Goal: Transaction & Acquisition: Purchase product/service

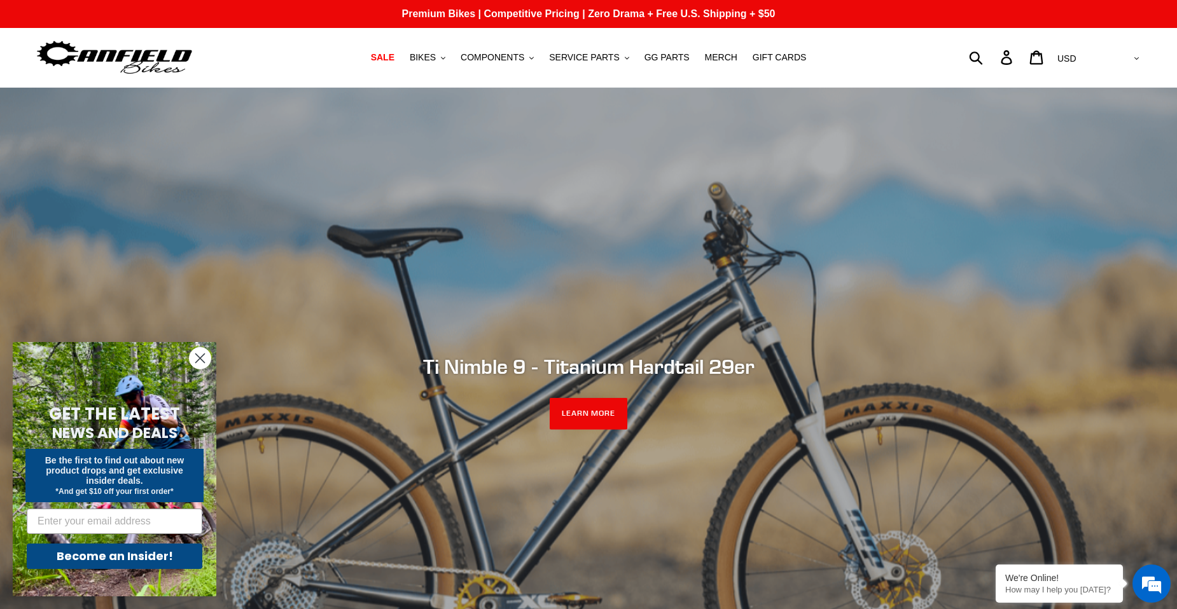
click at [205, 359] on circle "Close dialog" at bounding box center [200, 358] width 21 height 21
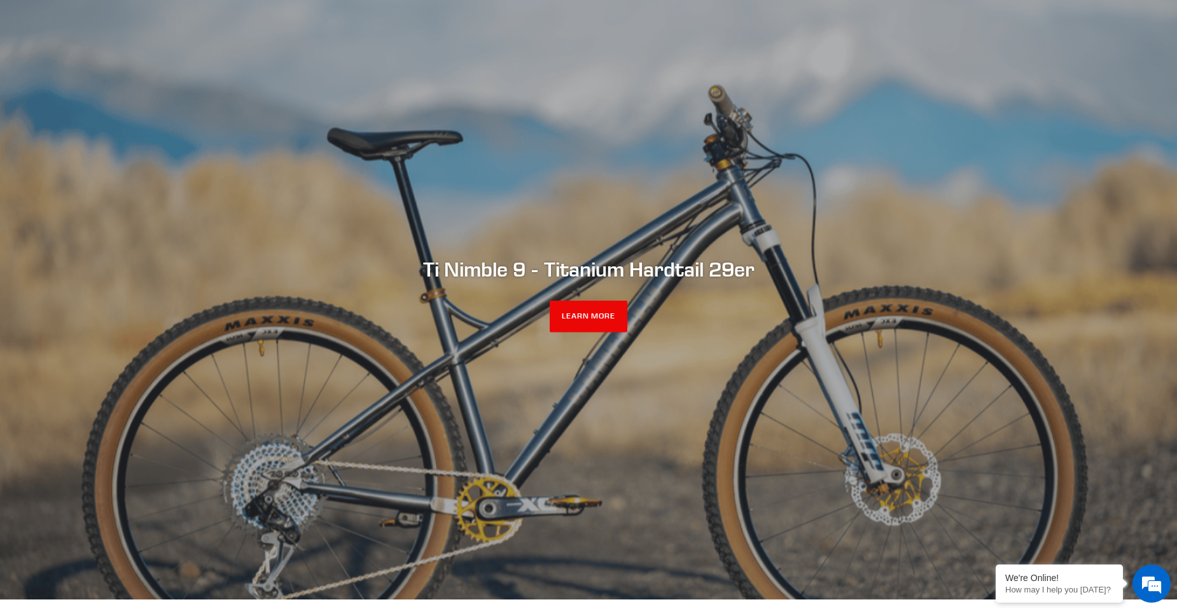
scroll to position [64, 0]
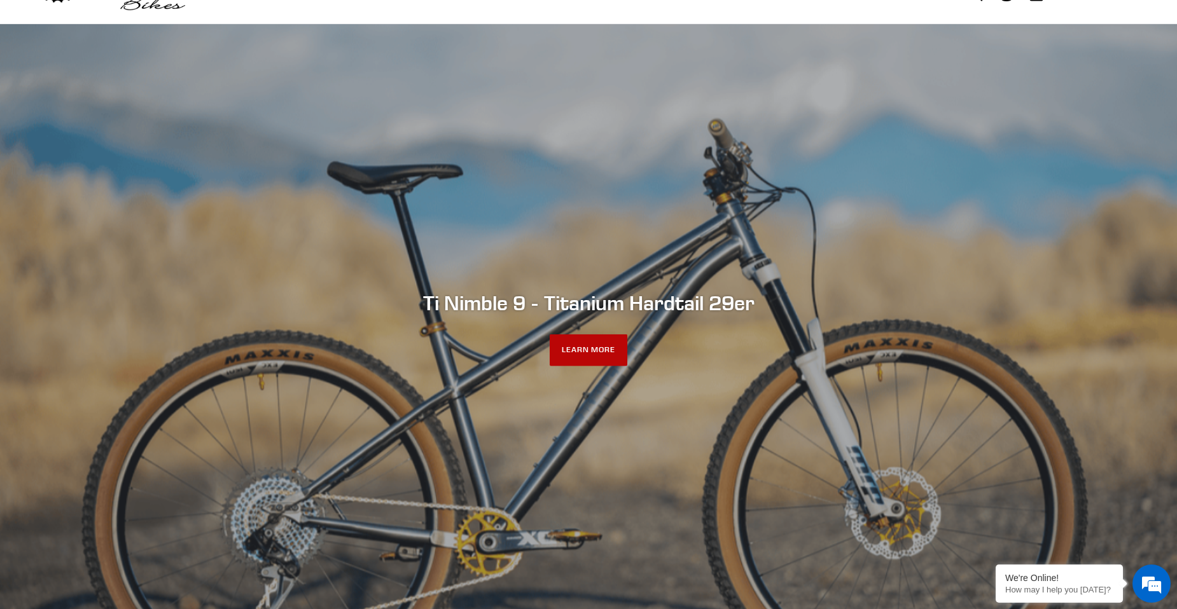
click at [593, 351] on link "LEARN MORE" at bounding box center [589, 351] width 78 height 32
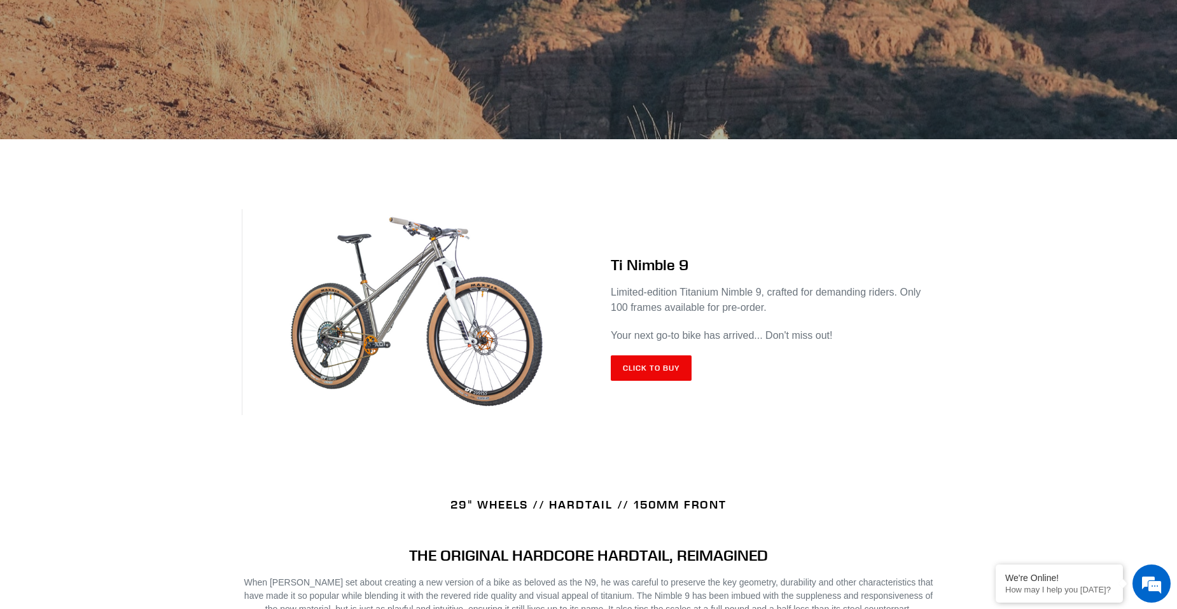
scroll to position [509, 0]
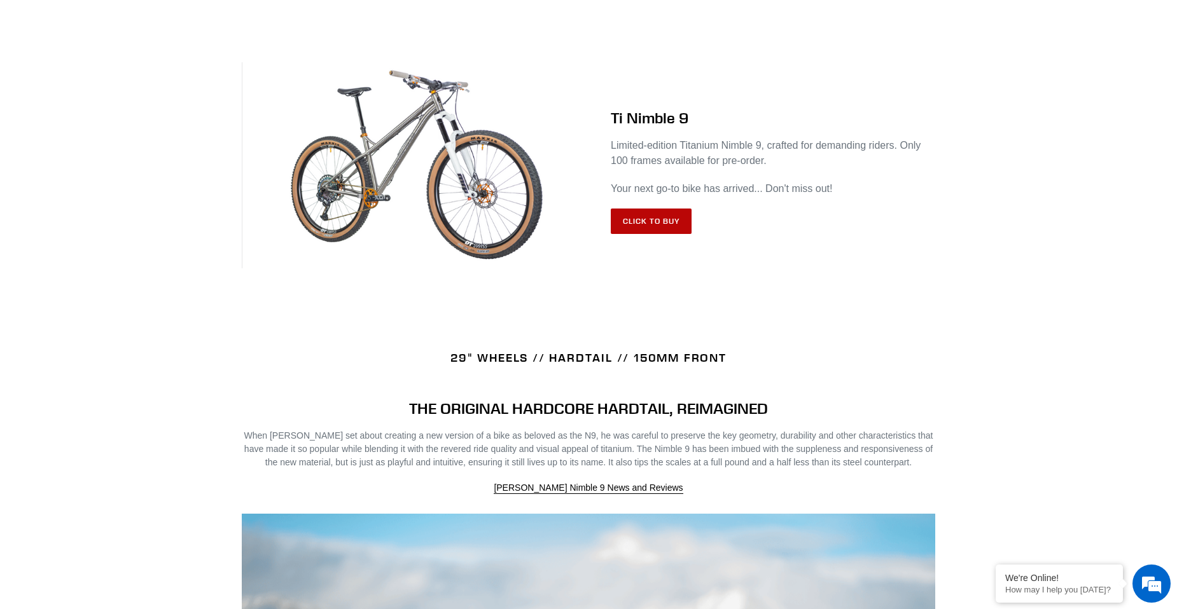
click at [644, 226] on link "Click to Buy" at bounding box center [651, 221] width 81 height 25
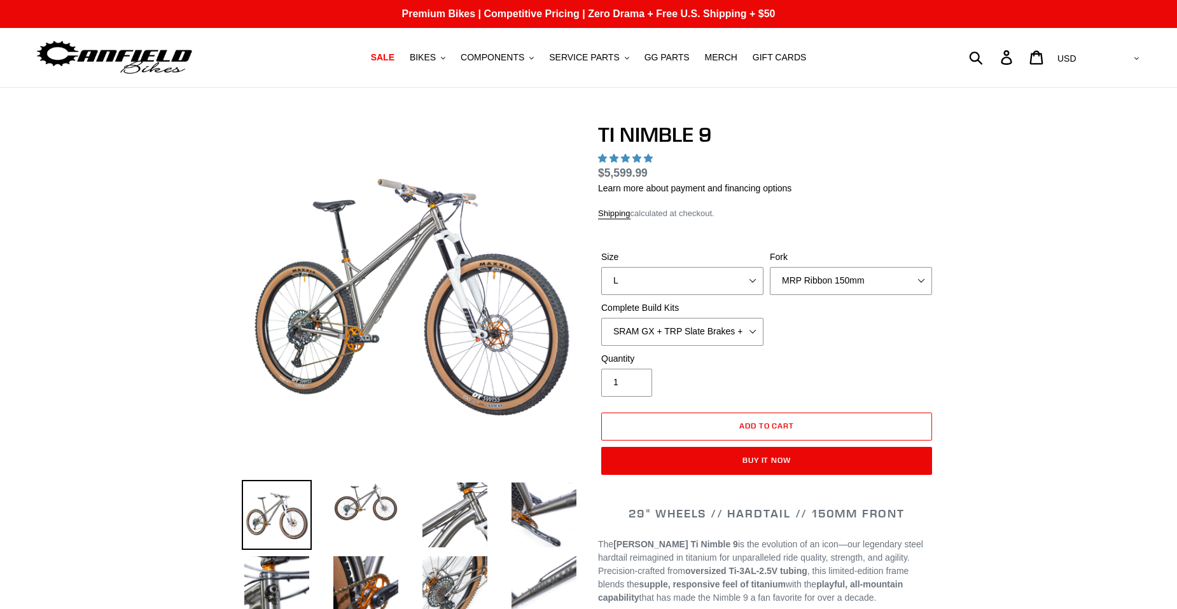
select select "highest-rating"
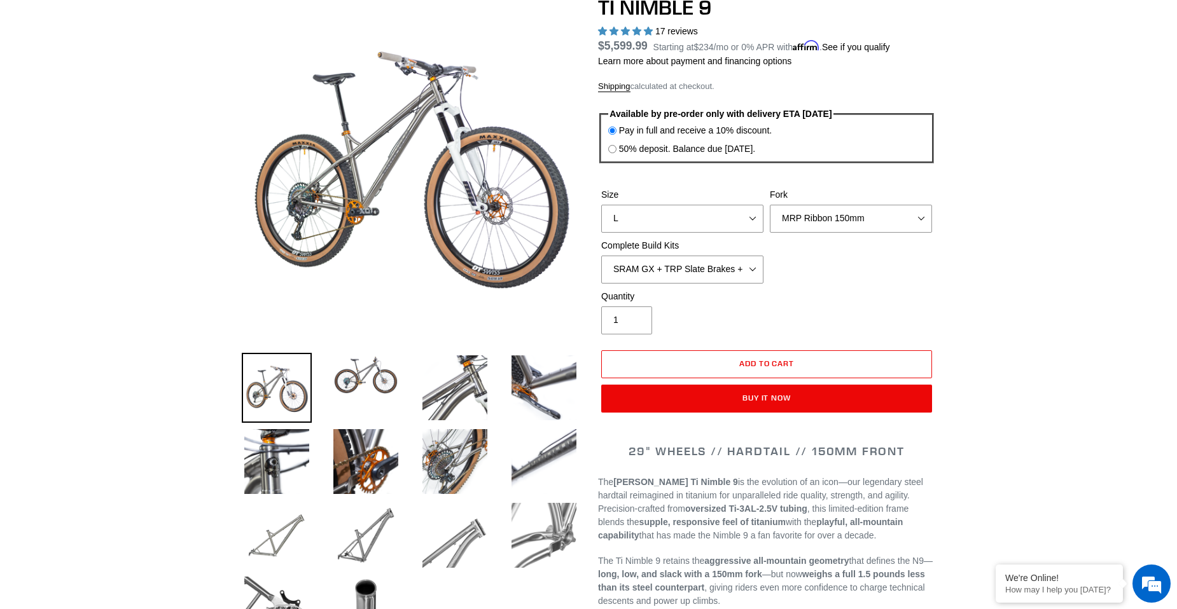
scroll to position [191, 0]
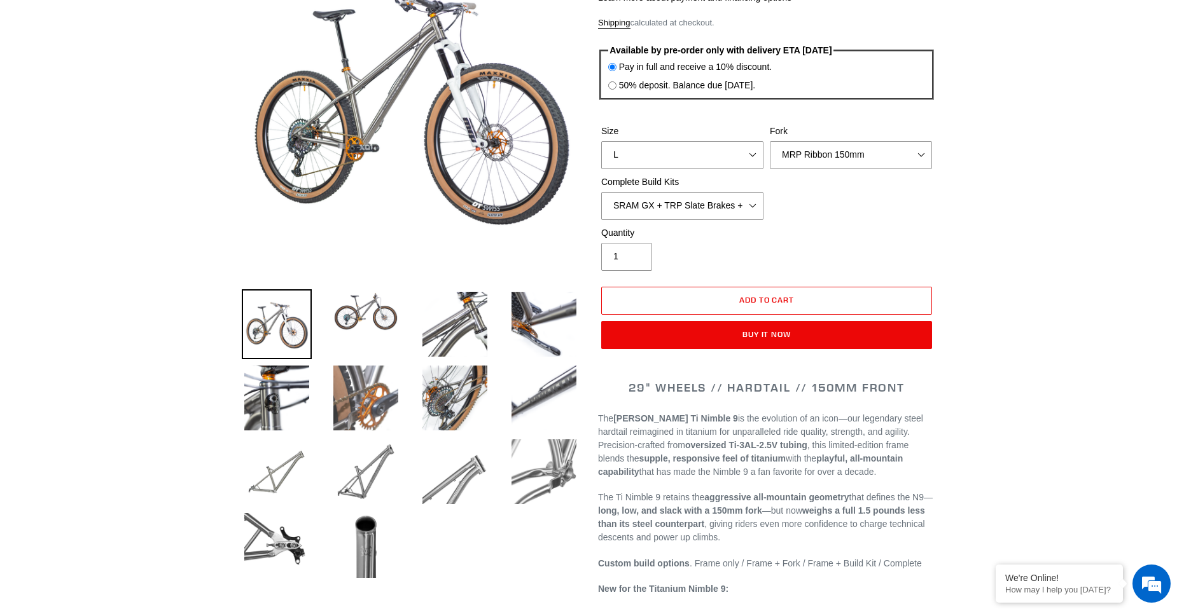
click at [373, 395] on img at bounding box center [366, 398] width 70 height 70
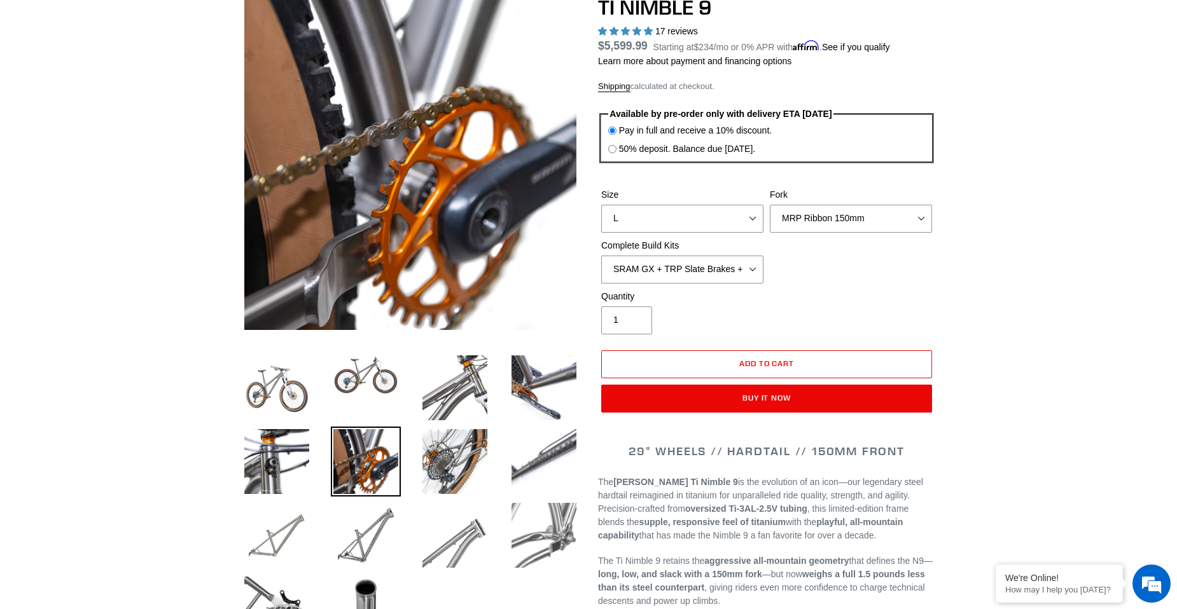
scroll to position [64, 0]
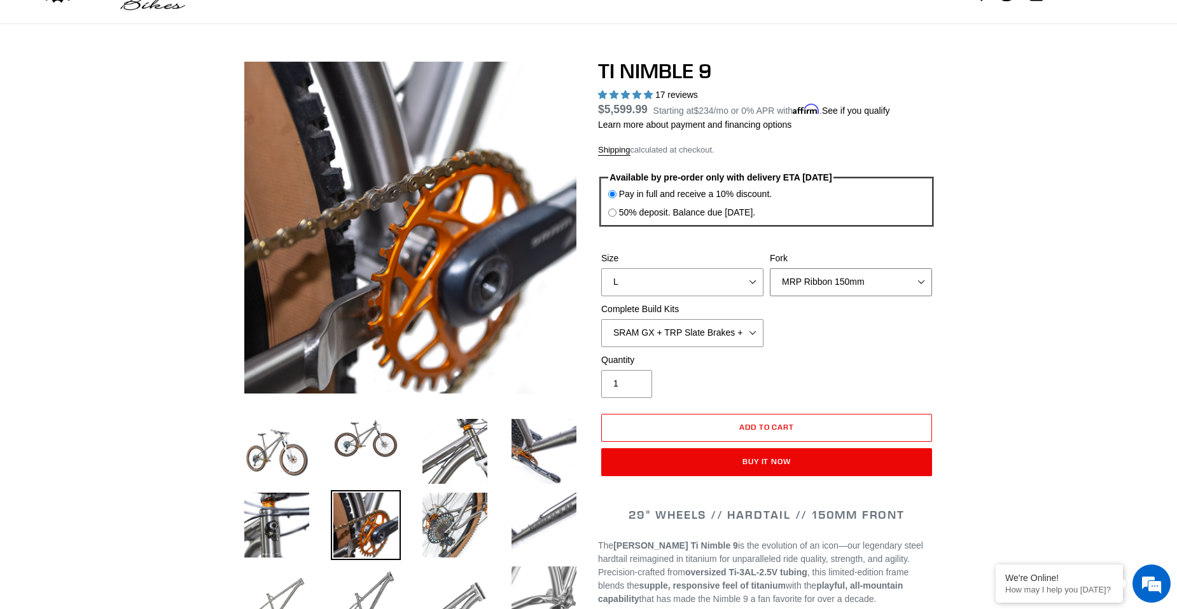
click at [875, 284] on select "MRP Ribbon 150mm RockShox Lyrik 150mm Fox Factory 36 150mm Cane Creek Helm 150m…" at bounding box center [851, 282] width 162 height 28
select select "Cane Creek Helm 150mm"
click at [770, 268] on select "MRP Ribbon 150mm RockShox Lyrik 150mm Fox Factory 36 150mm Cane Creek Helm 150m…" at bounding box center [851, 282] width 162 height 28
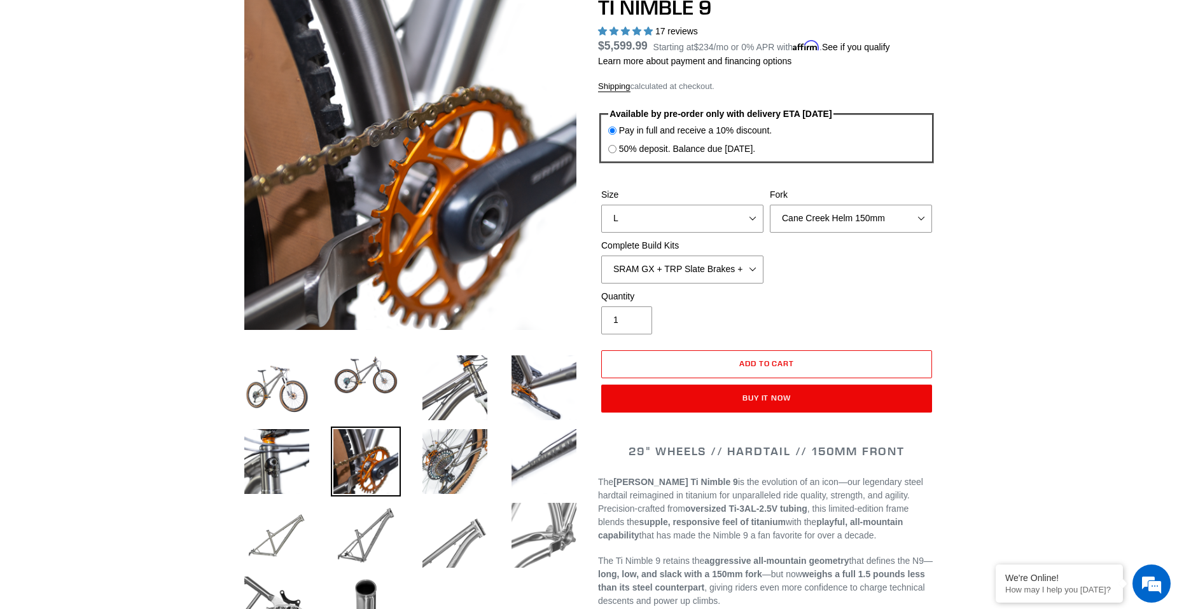
click at [731, 271] on select "SRAM GX + TRP Slate Brakes + Rotors + e13 LG-1 Wheels SHIMANO XT + SHIMANO brak…" at bounding box center [682, 270] width 162 height 28
click at [601, 256] on select "SRAM GX + TRP Slate Brakes + Rotors + e13 LG-1 Wheels SHIMANO XT + SHIMANO brak…" at bounding box center [682, 270] width 162 height 28
click at [732, 274] on select "SRAM GX + TRP Slate Brakes + Rotors + e13 LG-1 Wheels SHIMANO XT + SHIMANO brak…" at bounding box center [682, 270] width 162 height 28
select select "SHIMANO XTR + HOPE Brakes + DT Swiss Carbon Wheels"
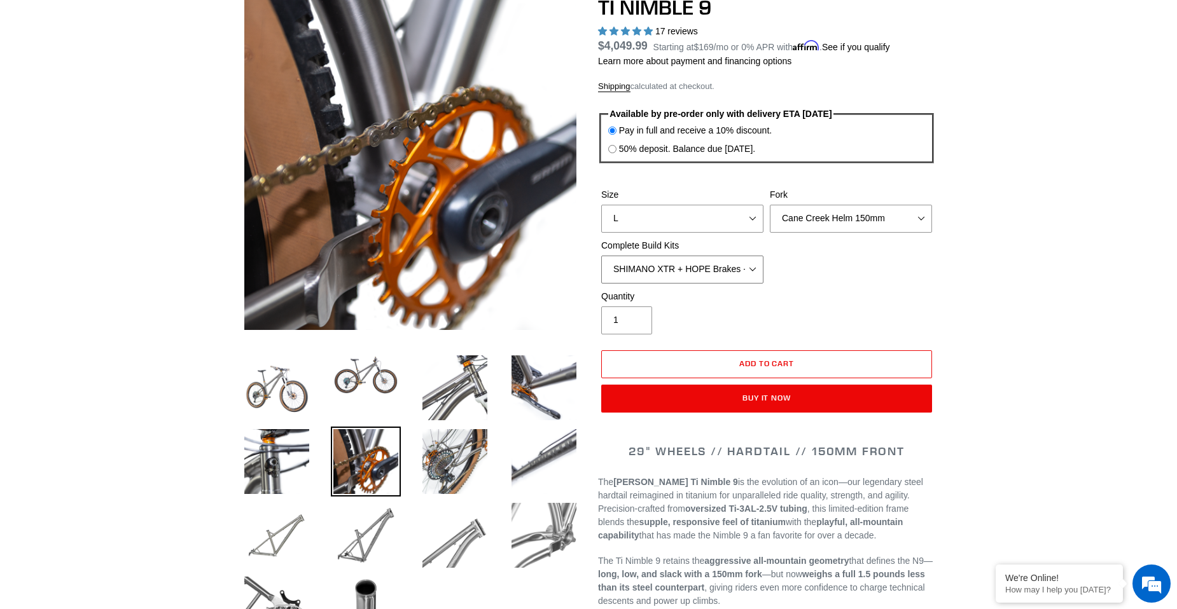
click at [601, 256] on select "SRAM GX + TRP Slate Brakes + Rotors + e13 LG-1 Wheels SHIMANO XT + SHIMANO brak…" at bounding box center [682, 270] width 162 height 28
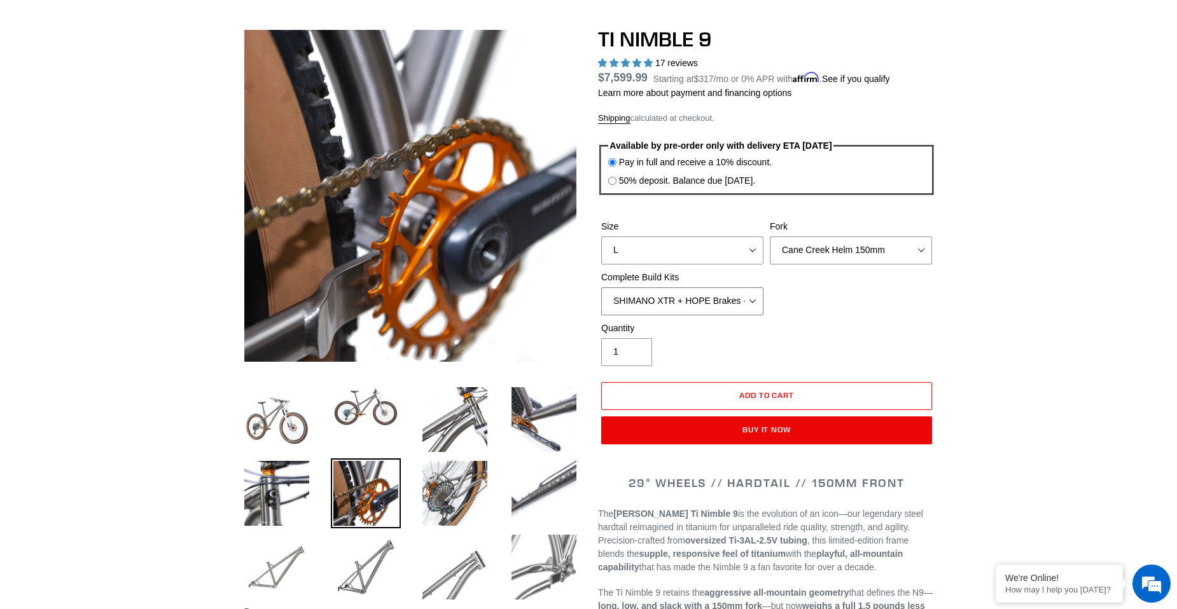
scroll to position [64, 0]
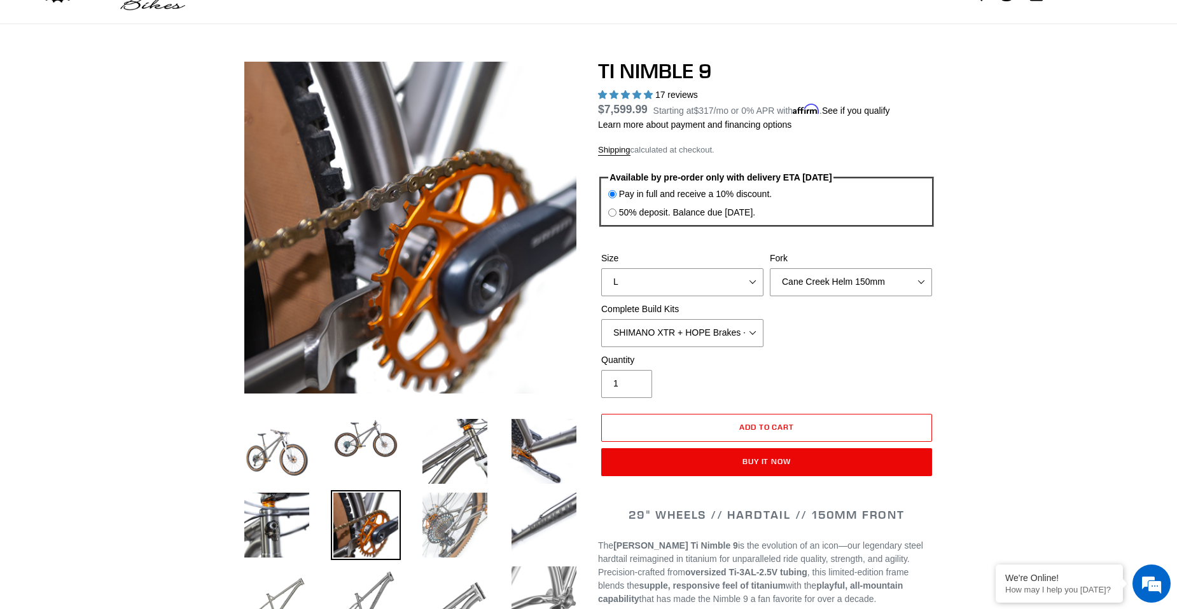
click at [421, 515] on img at bounding box center [455, 525] width 70 height 70
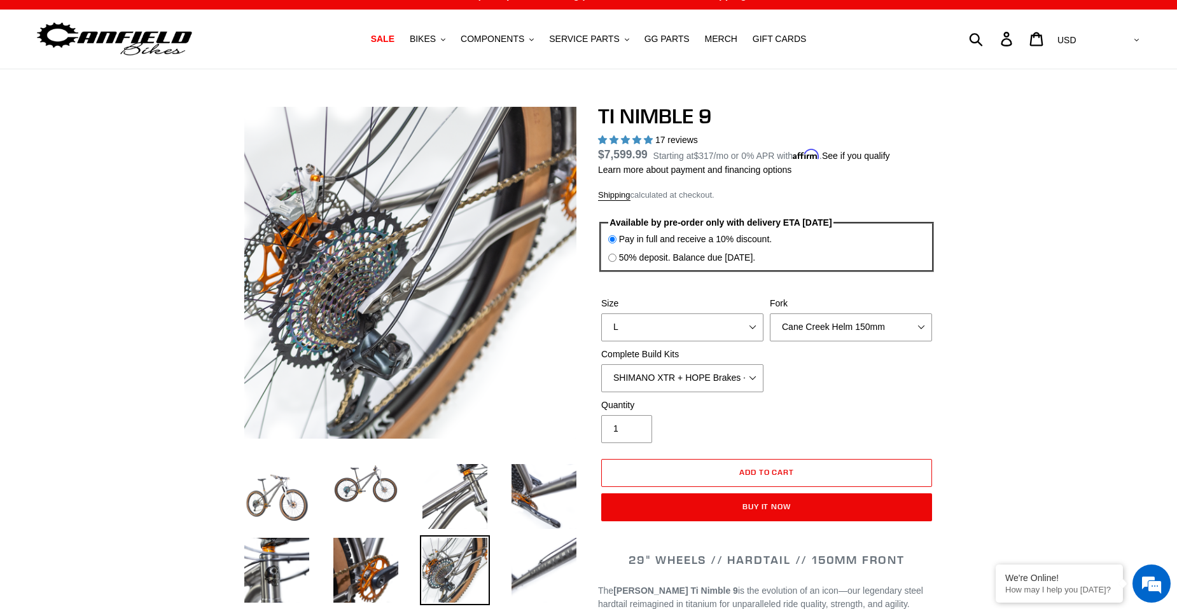
scroll to position [0, 0]
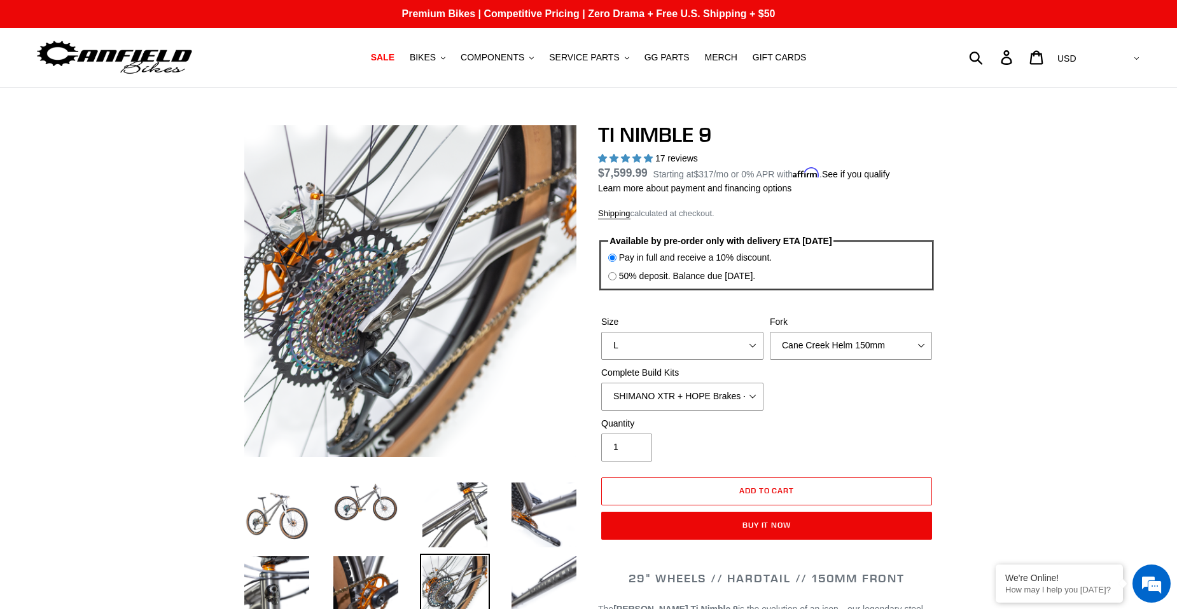
click at [124, 44] on img at bounding box center [114, 58] width 159 height 40
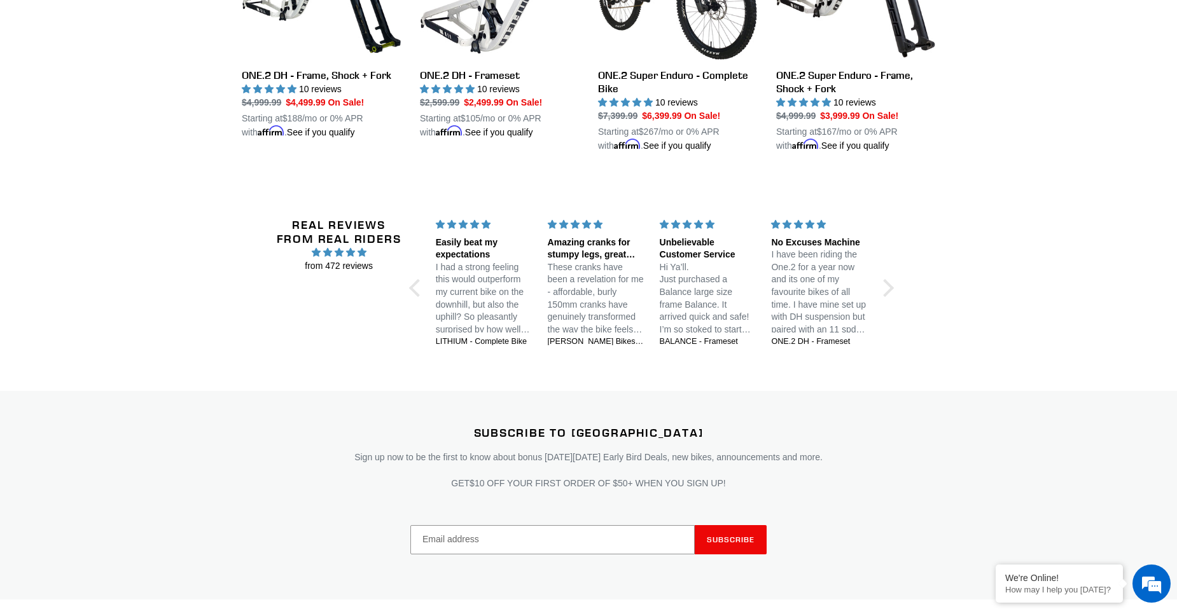
scroll to position [2580, 0]
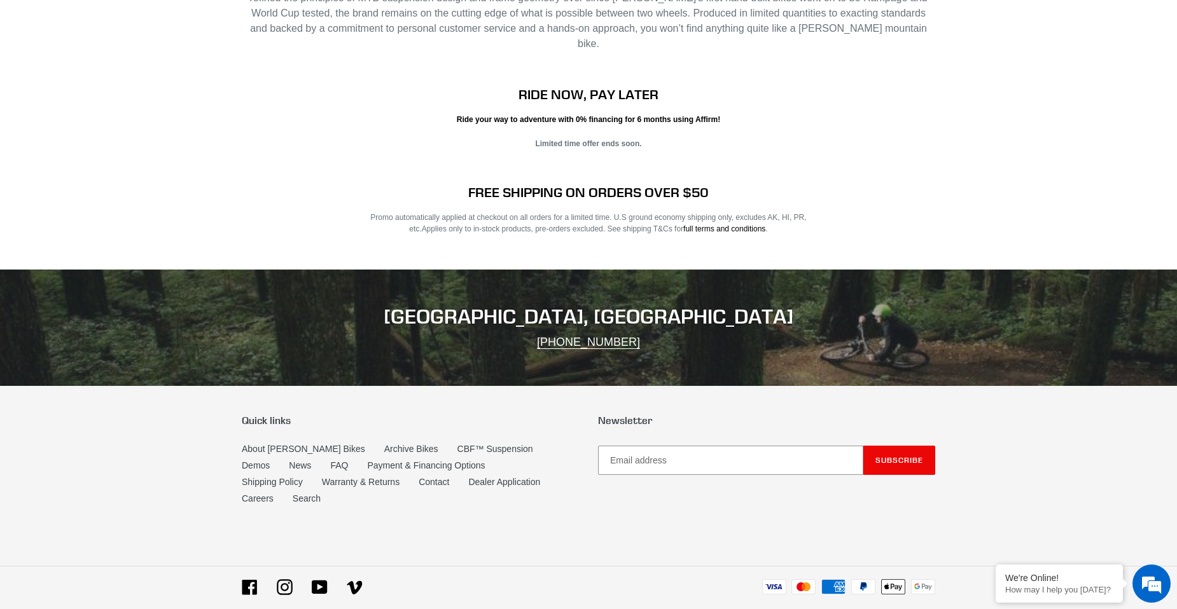
click at [532, 305] on h2 "PONCHA SPRINGS, CO" at bounding box center [588, 317] width 693 height 24
drag, startPoint x: 532, startPoint y: 298, endPoint x: 673, endPoint y: 299, distance: 140.6
click at [673, 305] on h2 "PONCHA SPRINGS, CO" at bounding box center [588, 317] width 693 height 24
copy h2 "PONCHA SPRINGS, CO"
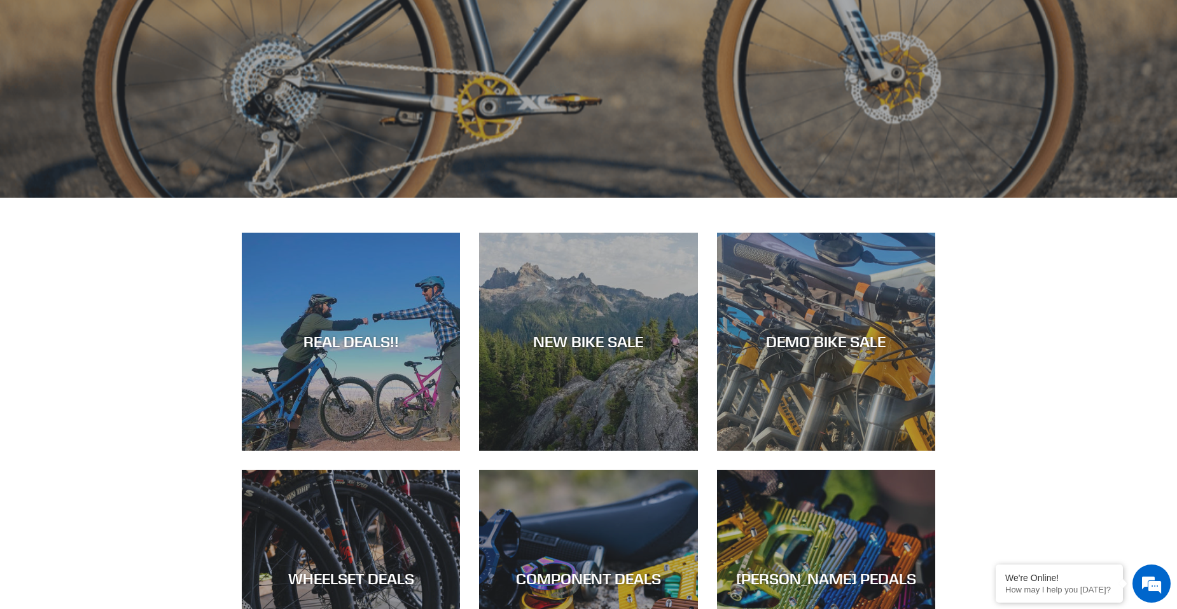
scroll to position [636, 0]
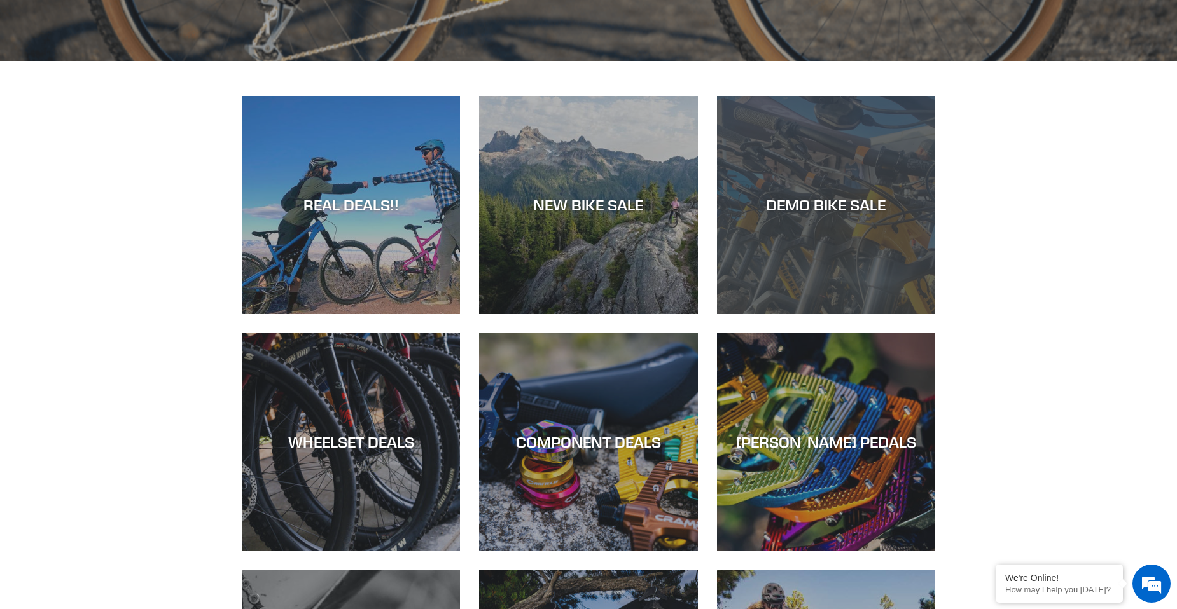
click at [763, 314] on div "DEMO BIKE SALE" at bounding box center [826, 314] width 218 height 0
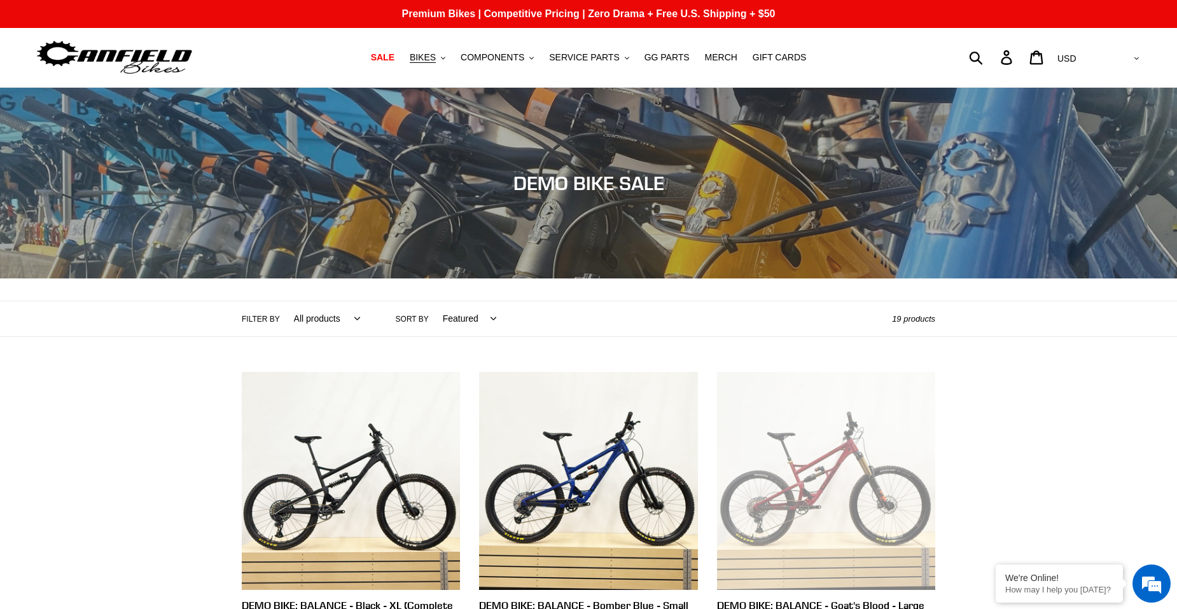
click at [73, 316] on div "Filter by All products balance BFCM23 DEMO BIKE Jedi [GEOGRAPHIC_DATA] Nimble 9…" at bounding box center [588, 319] width 1177 height 36
